Goal: Transaction & Acquisition: Book appointment/travel/reservation

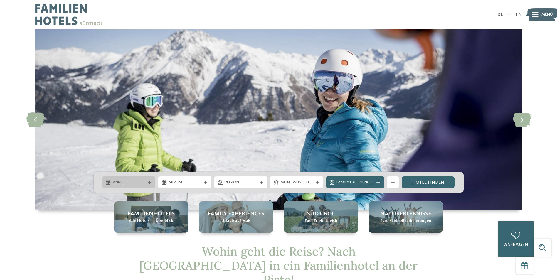
click at [150, 182] on icon at bounding box center [150, 183] width 4 height 4
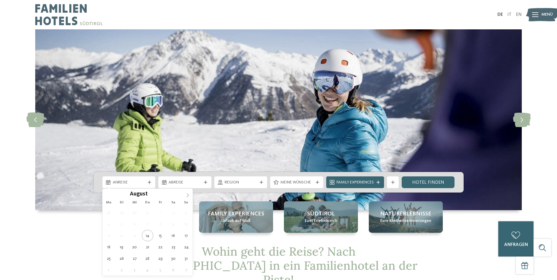
click at [187, 195] on icon at bounding box center [188, 195] width 4 height 4
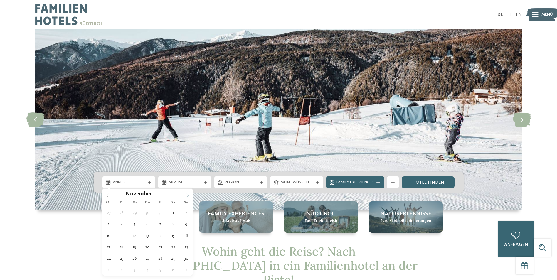
click at [187, 195] on icon at bounding box center [188, 195] width 4 height 4
type div "29.12.2025"
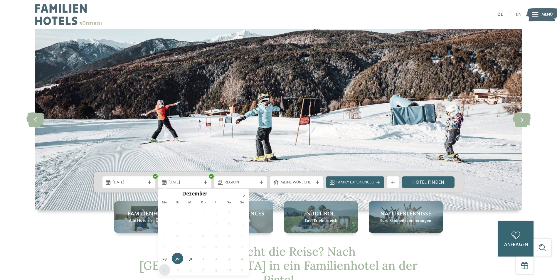
type div "05.01.2026"
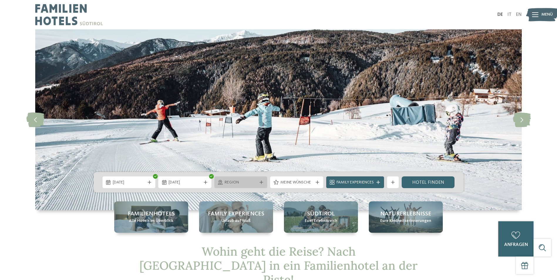
click at [259, 181] on div at bounding box center [262, 183] width 6 height 4
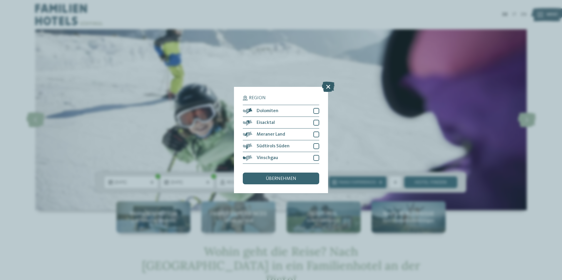
click at [330, 87] on icon at bounding box center [328, 87] width 13 height 10
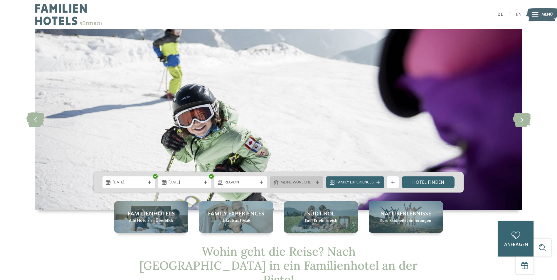
click at [299, 184] on span "Meine Wünsche" at bounding box center [297, 183] width 33 height 6
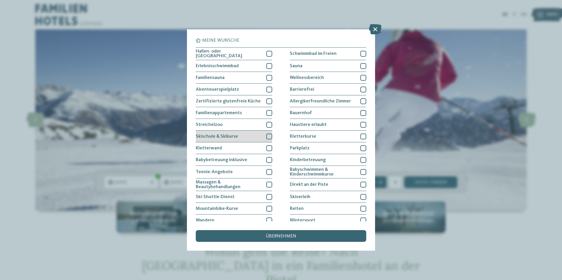
click at [269, 136] on div at bounding box center [269, 137] width 6 height 6
click at [269, 236] on span "übernehmen" at bounding box center [281, 236] width 31 height 5
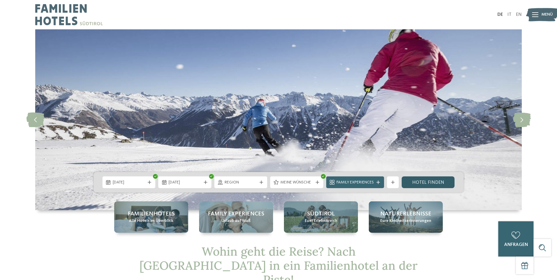
click at [433, 184] on link "Hotel finden" at bounding box center [428, 183] width 53 height 12
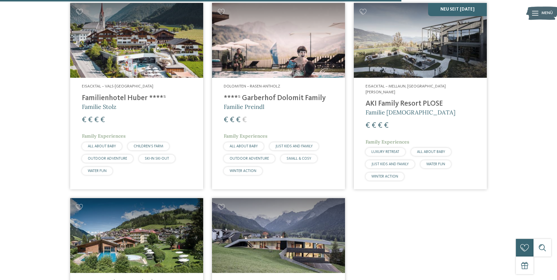
scroll to position [810, 0]
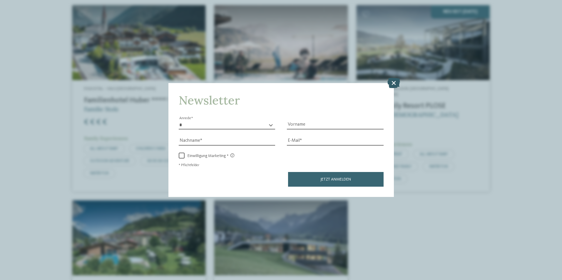
click at [392, 84] on icon at bounding box center [393, 83] width 13 height 10
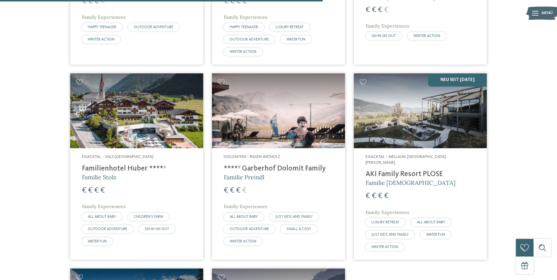
scroll to position [751, 0]
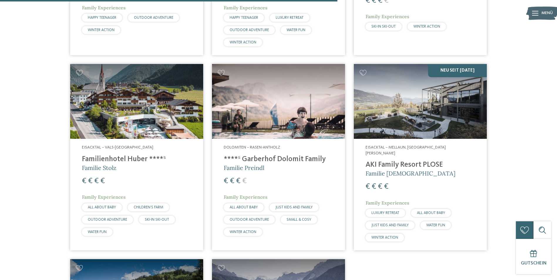
click at [296, 179] on div "€ € € €" at bounding box center [279, 181] width 110 height 11
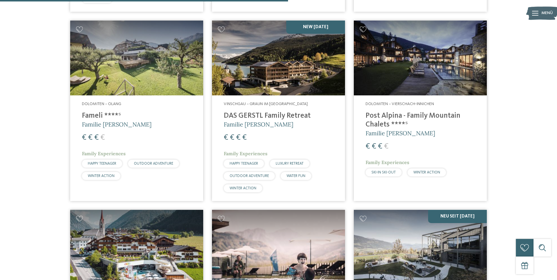
scroll to position [604, 0]
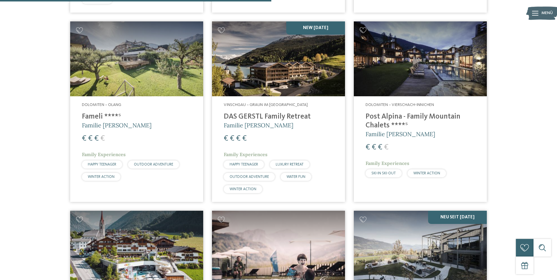
click at [420, 142] on div "€ € € €" at bounding box center [421, 147] width 110 height 11
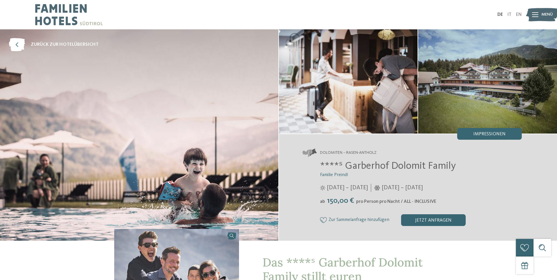
click at [542, 11] on div "Menü" at bounding box center [547, 14] width 11 height 15
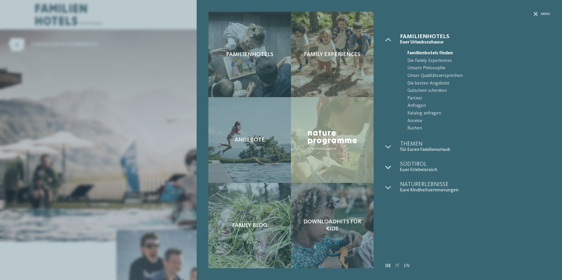
click at [386, 167] on icon at bounding box center [388, 168] width 6 height 6
click at [546, 16] on span "Menü" at bounding box center [545, 14] width 9 height 5
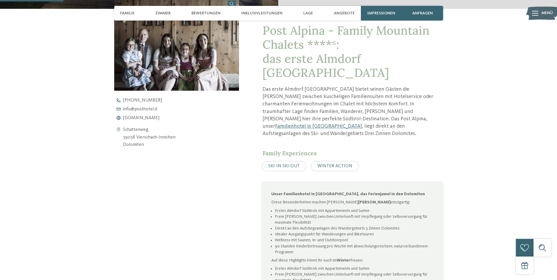
scroll to position [235, 0]
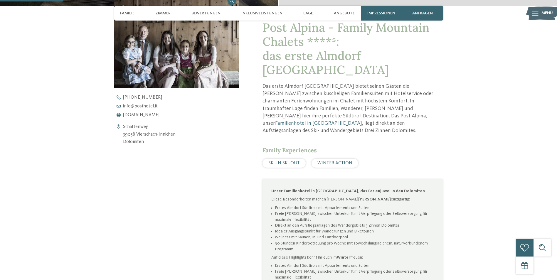
click at [342, 161] on span "WINTER ACTION" at bounding box center [335, 163] width 35 height 5
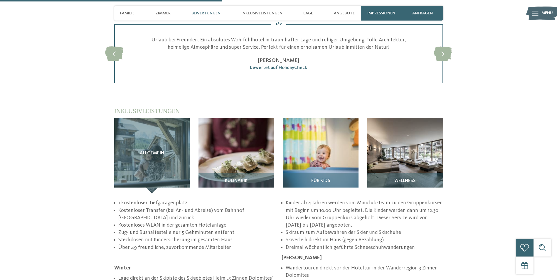
scroll to position [852, 0]
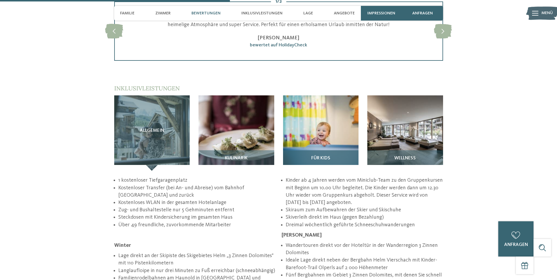
click at [299, 150] on div "Für Kids" at bounding box center [321, 160] width 76 height 21
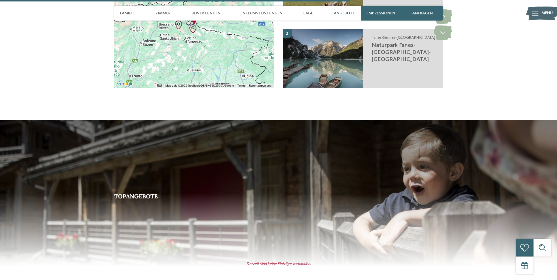
scroll to position [1351, 0]
